Goal: Information Seeking & Learning: Learn about a topic

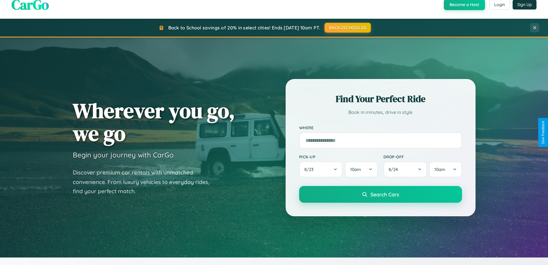
scroll to position [396, 0]
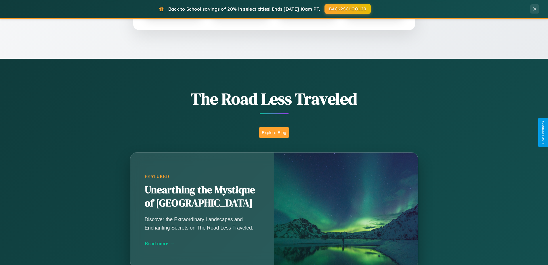
click at [274, 132] on button "Explore Blog" at bounding box center [274, 132] width 30 height 11
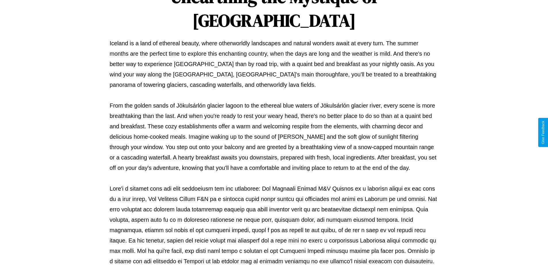
scroll to position [186, 0]
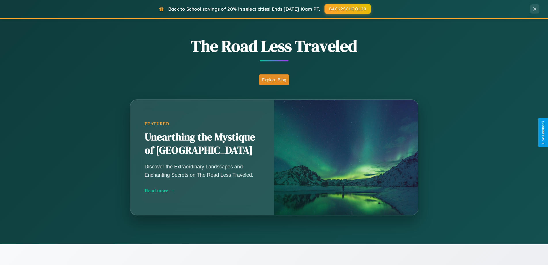
scroll to position [1108, 0]
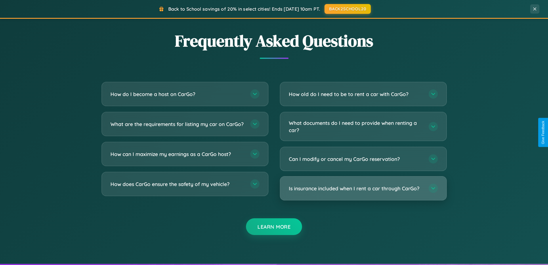
click at [363, 188] on h3 "Is insurance included when I rent a car through CarGo?" at bounding box center [356, 188] width 134 height 7
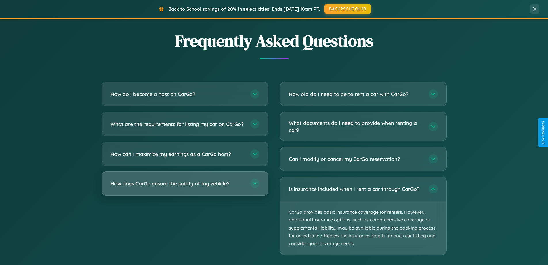
click at [185, 187] on h3 "How does CarGo ensure the safety of my vehicle?" at bounding box center [178, 183] width 134 height 7
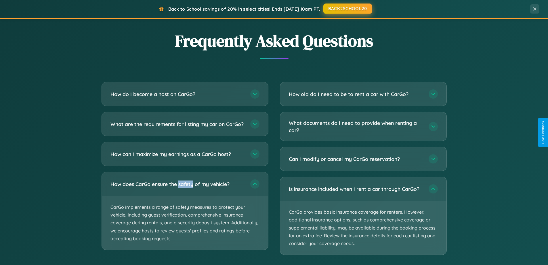
click at [348, 9] on button "BACK2SCHOOL20" at bounding box center [348, 8] width 49 height 10
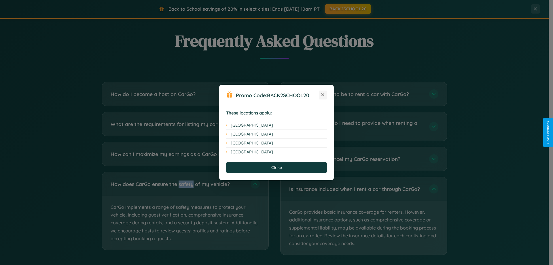
click at [323, 95] on icon at bounding box center [322, 94] width 3 height 3
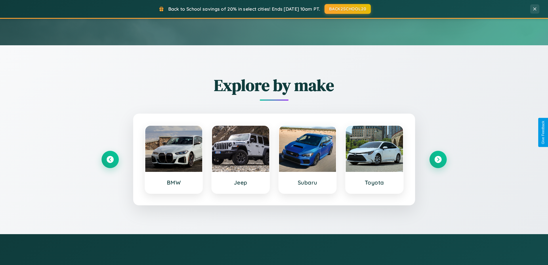
scroll to position [0, 0]
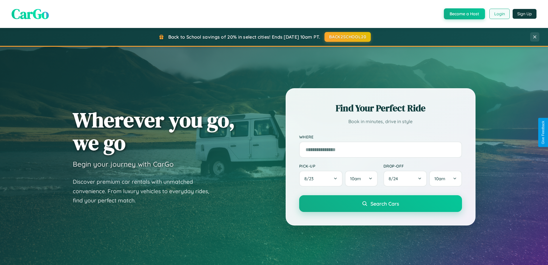
click at [500, 14] on button "Login" at bounding box center [500, 14] width 20 height 10
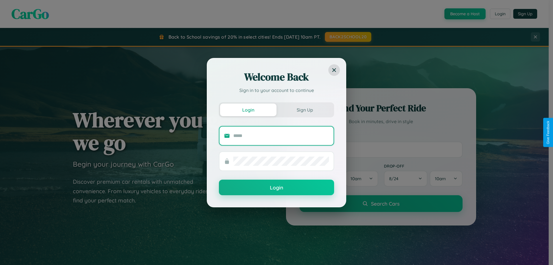
click at [281, 135] on input "text" at bounding box center [281, 135] width 96 height 9
type input "**********"
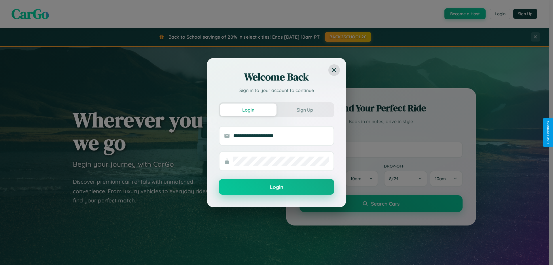
click at [276, 187] on button "Login" at bounding box center [276, 187] width 115 height 16
